Goal: Transaction & Acquisition: Obtain resource

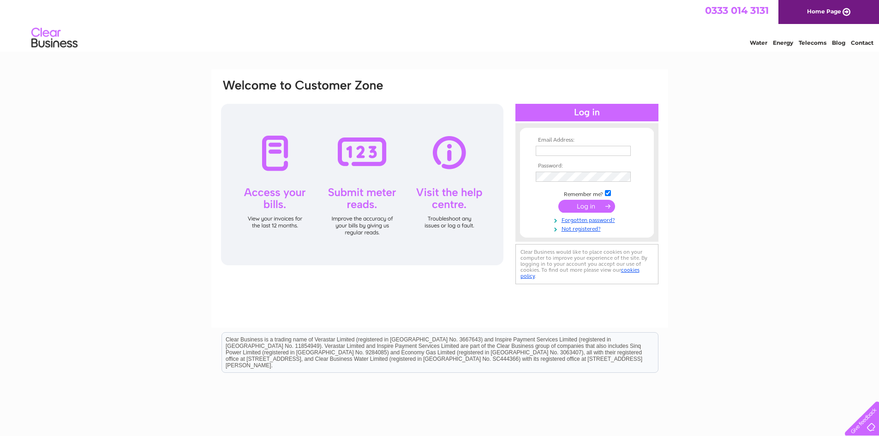
type input "john.farren@modula.com"
click at [575, 206] on input "submit" at bounding box center [586, 206] width 57 height 13
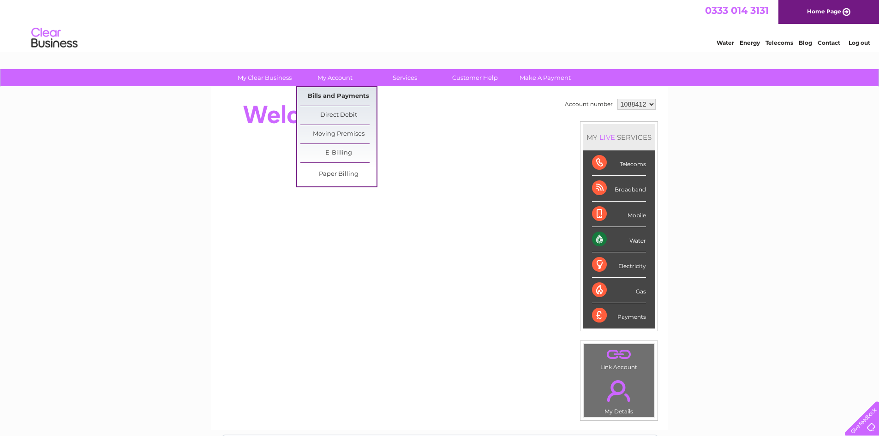
click at [333, 99] on link "Bills and Payments" at bounding box center [338, 96] width 76 height 18
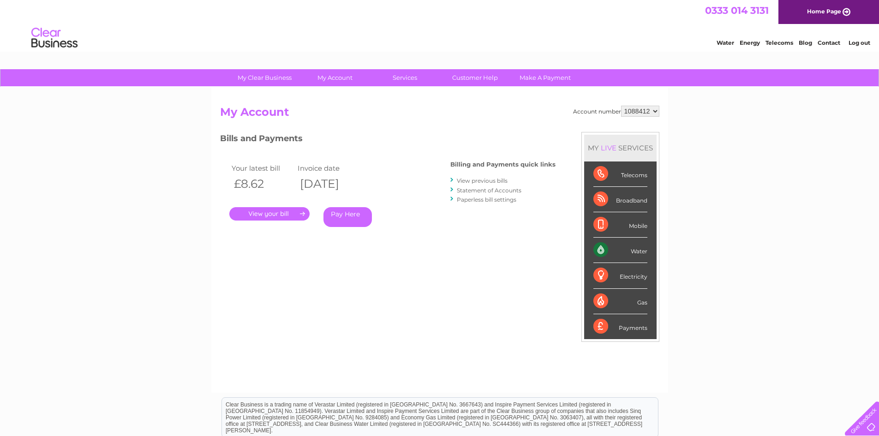
click at [298, 215] on link "." at bounding box center [269, 213] width 80 height 13
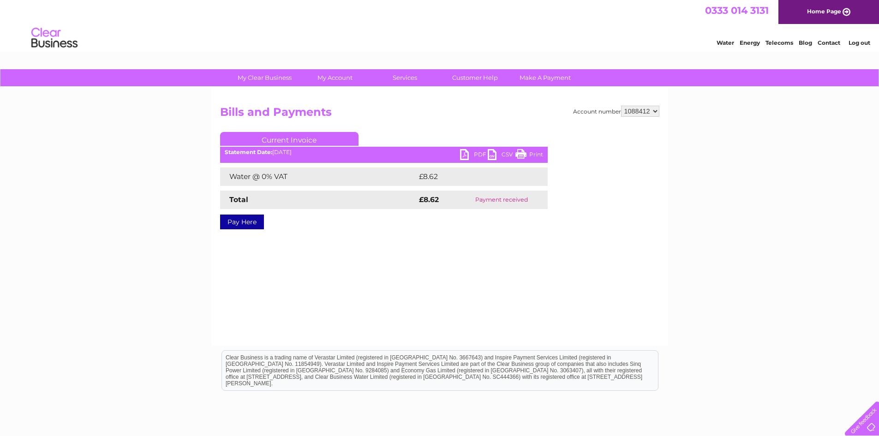
click at [471, 155] on link "PDF" at bounding box center [474, 155] width 28 height 13
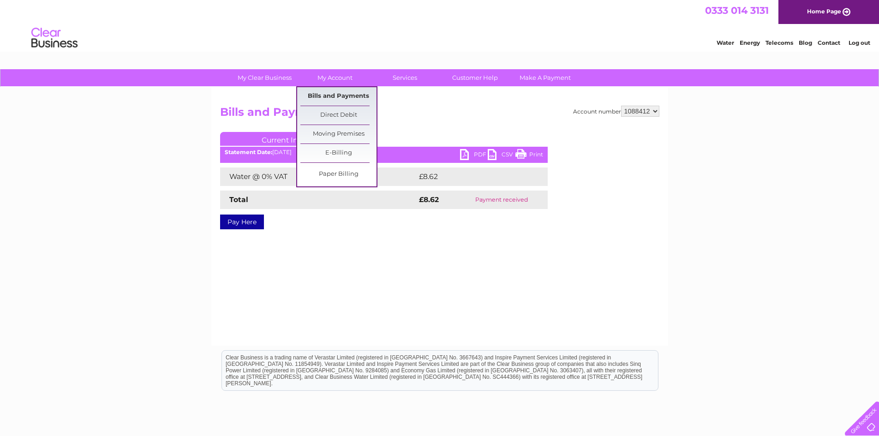
click at [327, 95] on link "Bills and Payments" at bounding box center [338, 96] width 76 height 18
click at [333, 95] on link "Bills and Payments" at bounding box center [338, 96] width 76 height 18
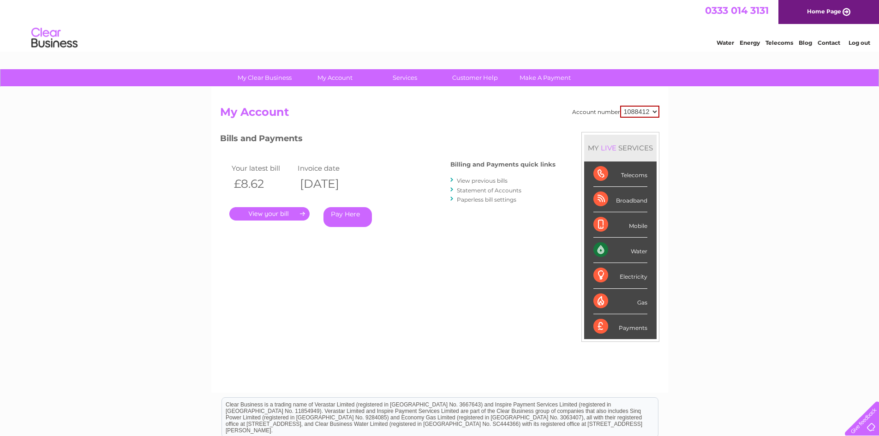
click at [470, 183] on link "View previous bills" at bounding box center [482, 180] width 51 height 7
